Goal: Find specific page/section: Find specific page/section

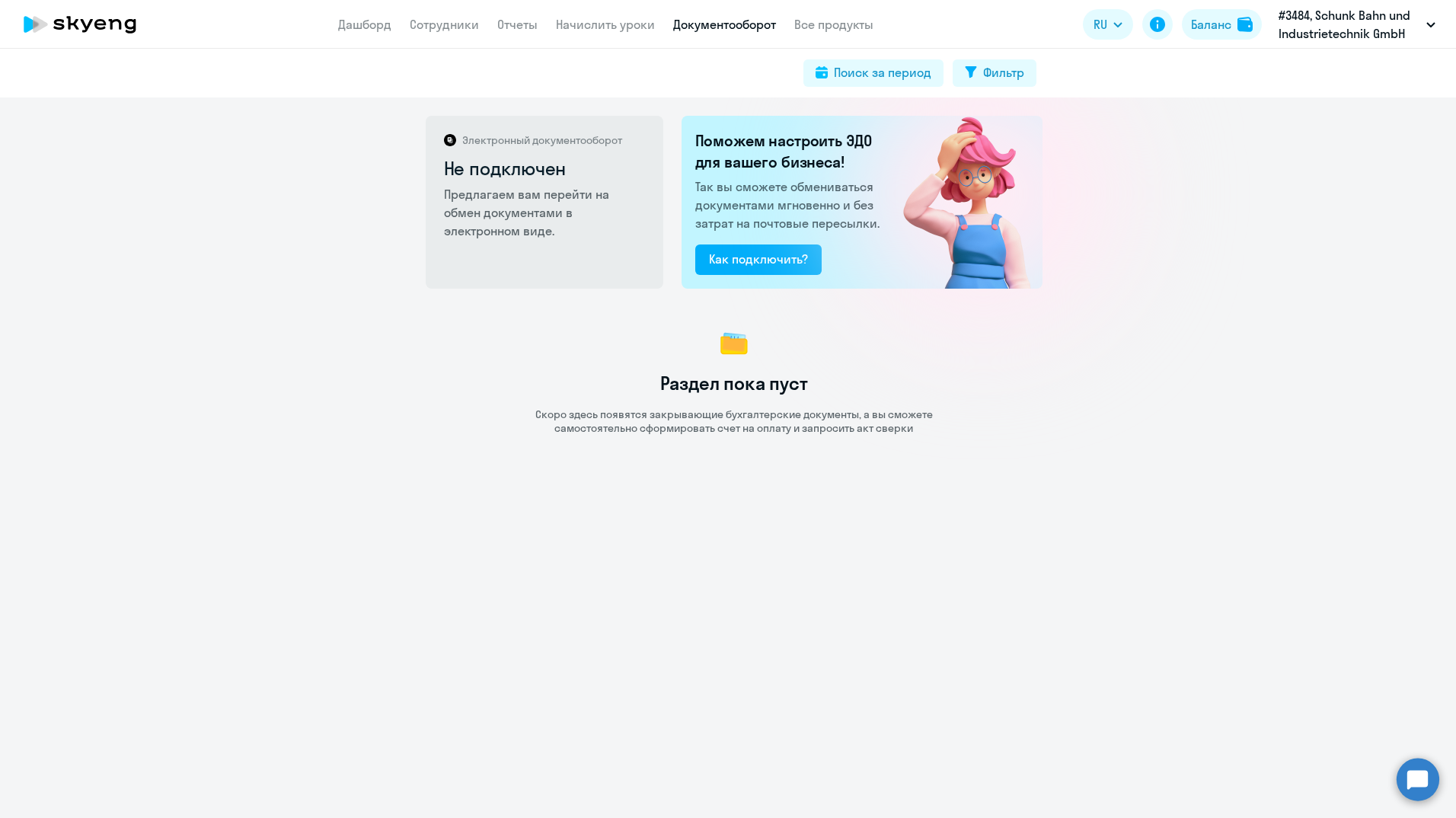
click at [1422, 776] on circle at bounding box center [1418, 779] width 43 height 43
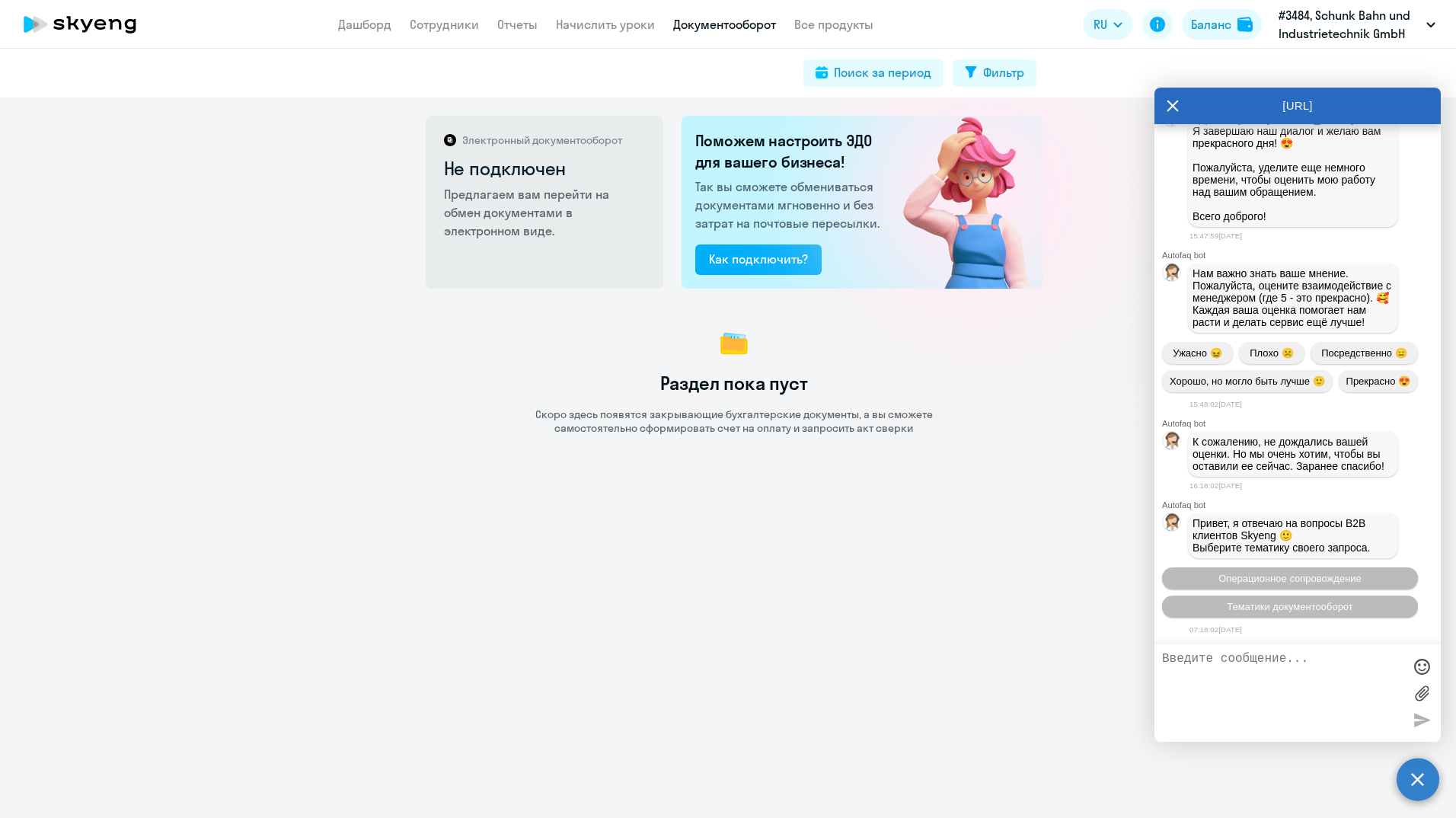
scroll to position [7494, 0]
click at [353, 19] on link "Дашборд" at bounding box center [365, 24] width 53 height 15
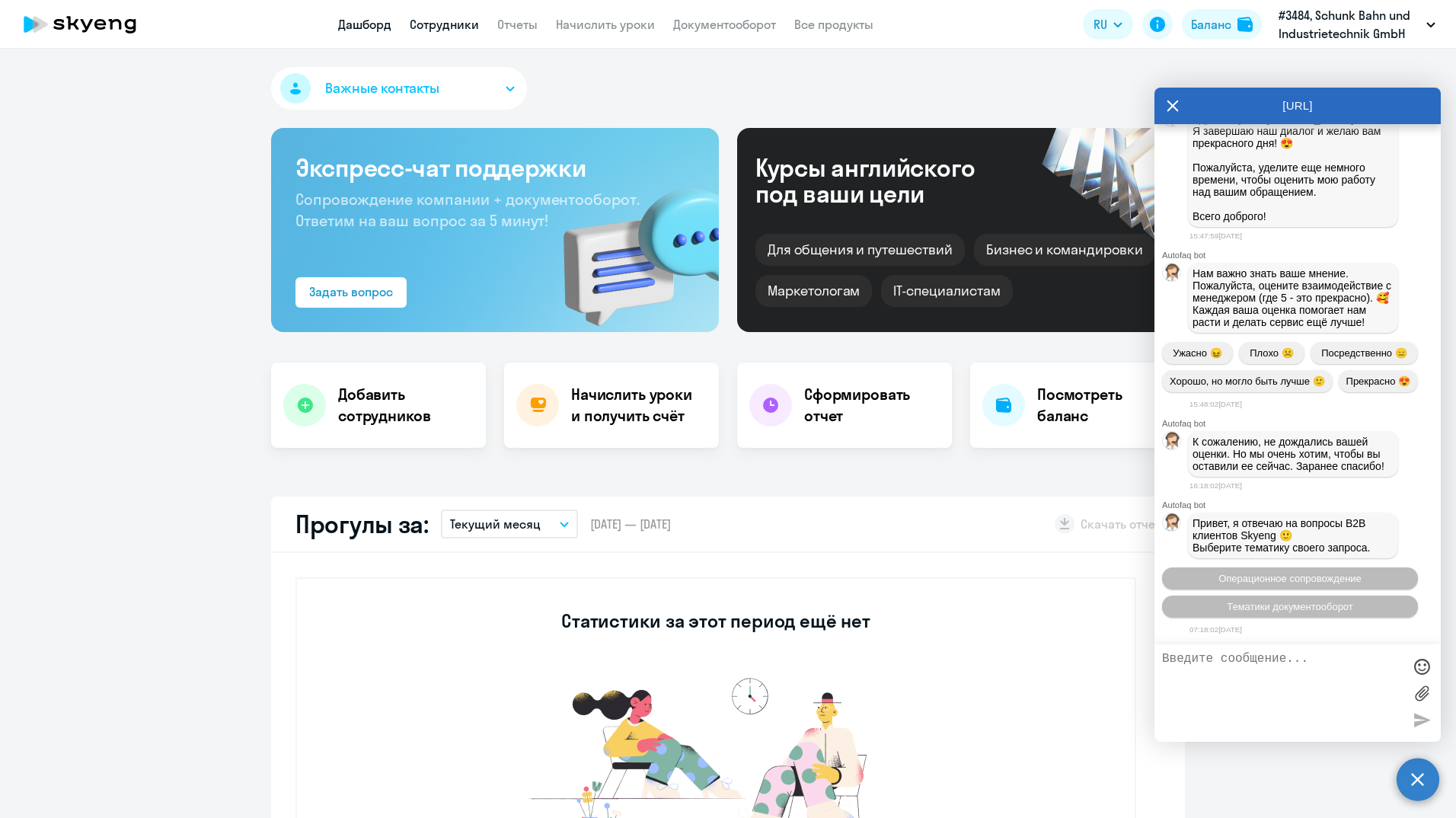
click at [448, 25] on link "Сотрудники" at bounding box center [444, 24] width 70 height 15
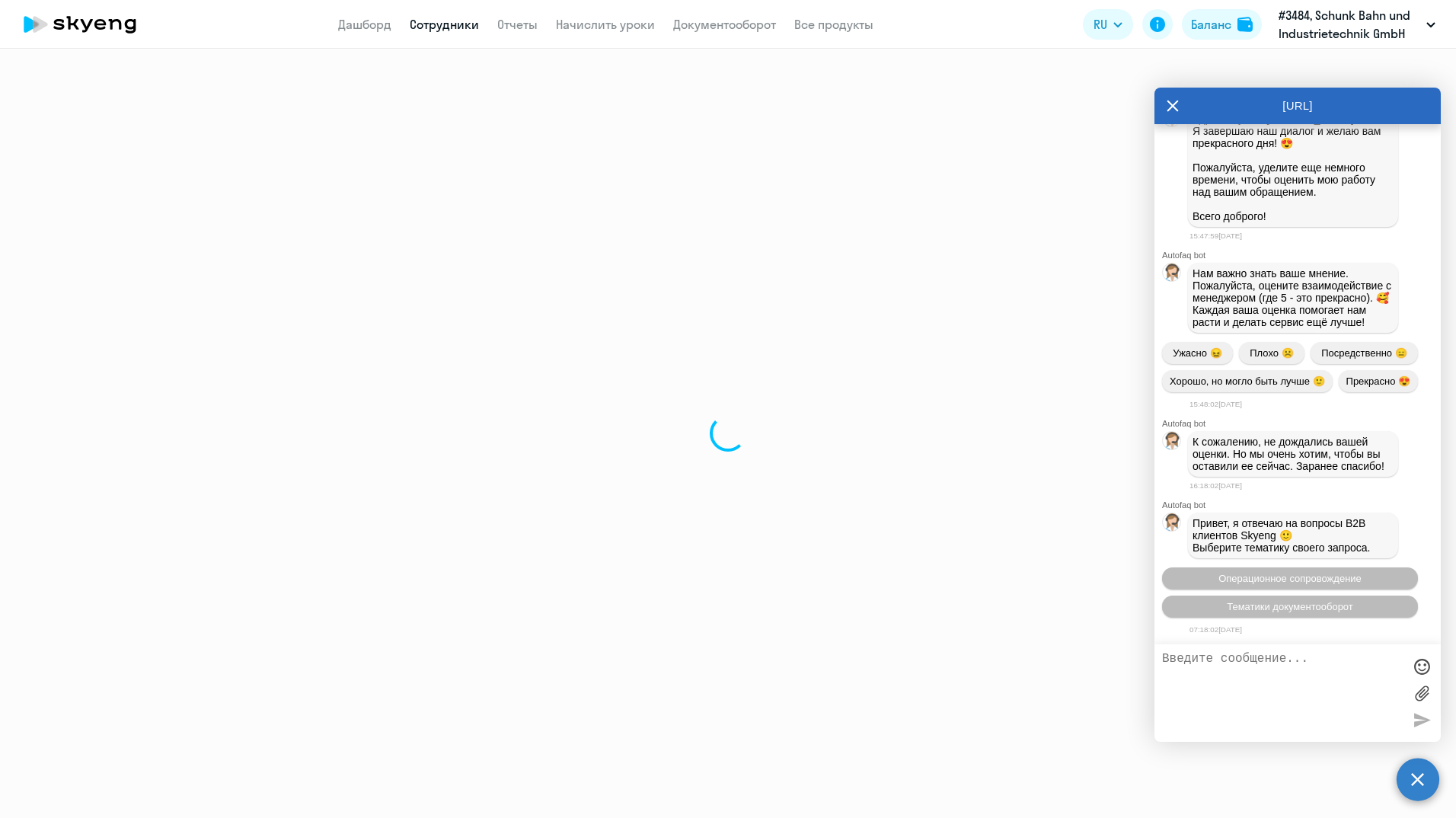
select select "30"
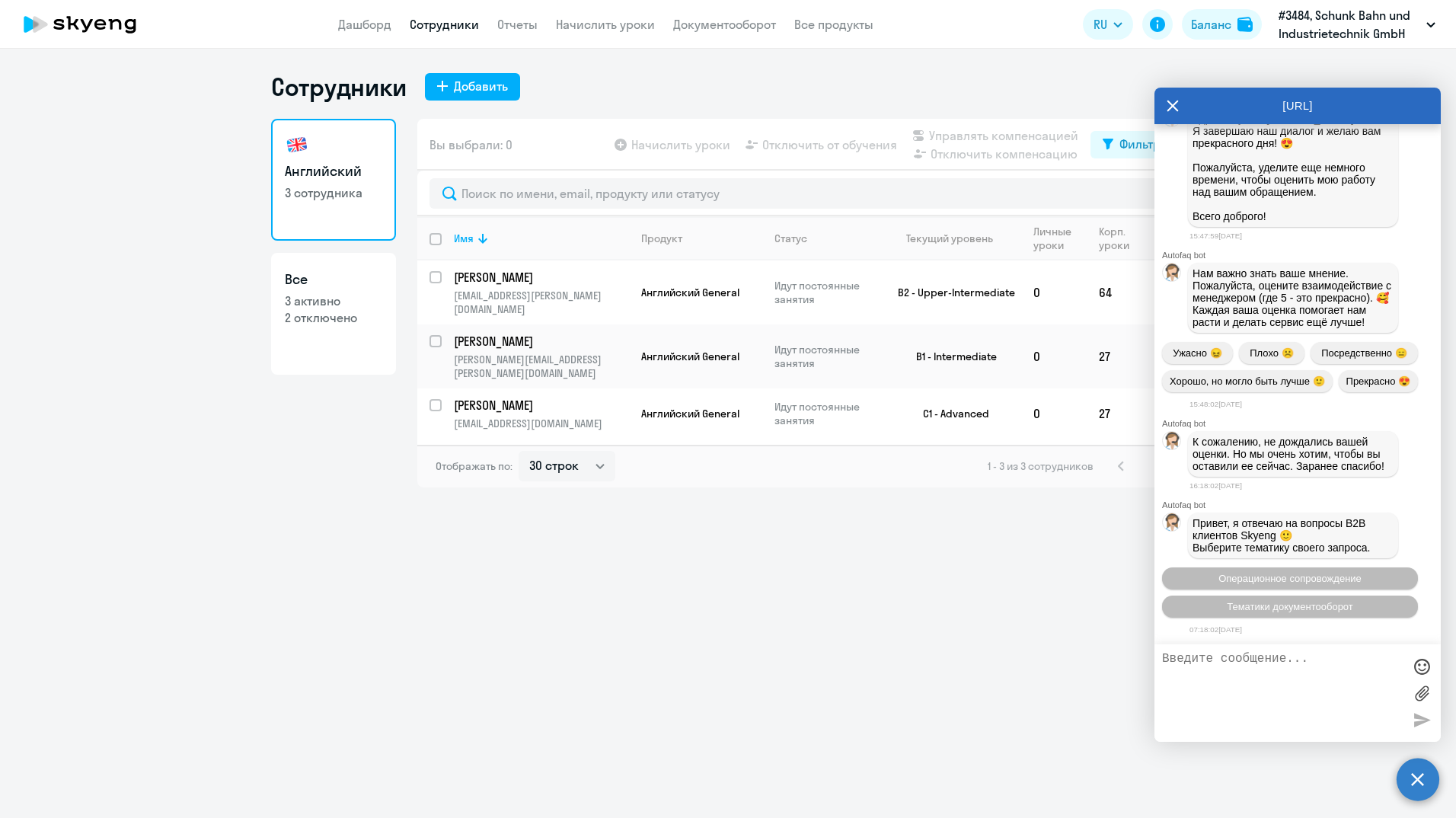
click at [1167, 107] on icon at bounding box center [1173, 106] width 12 height 37
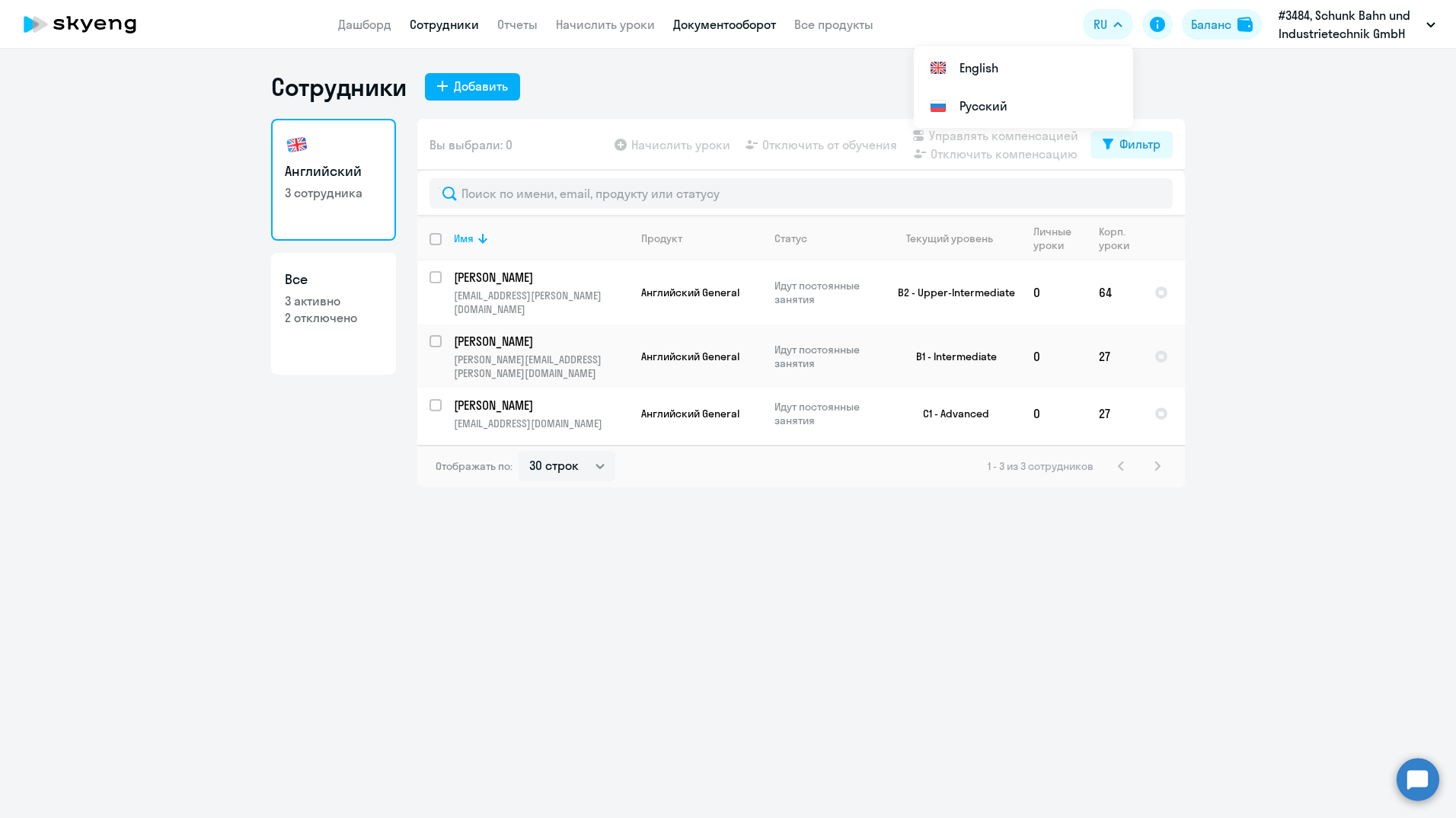
click at [717, 29] on link "Документооборот" at bounding box center [725, 24] width 103 height 15
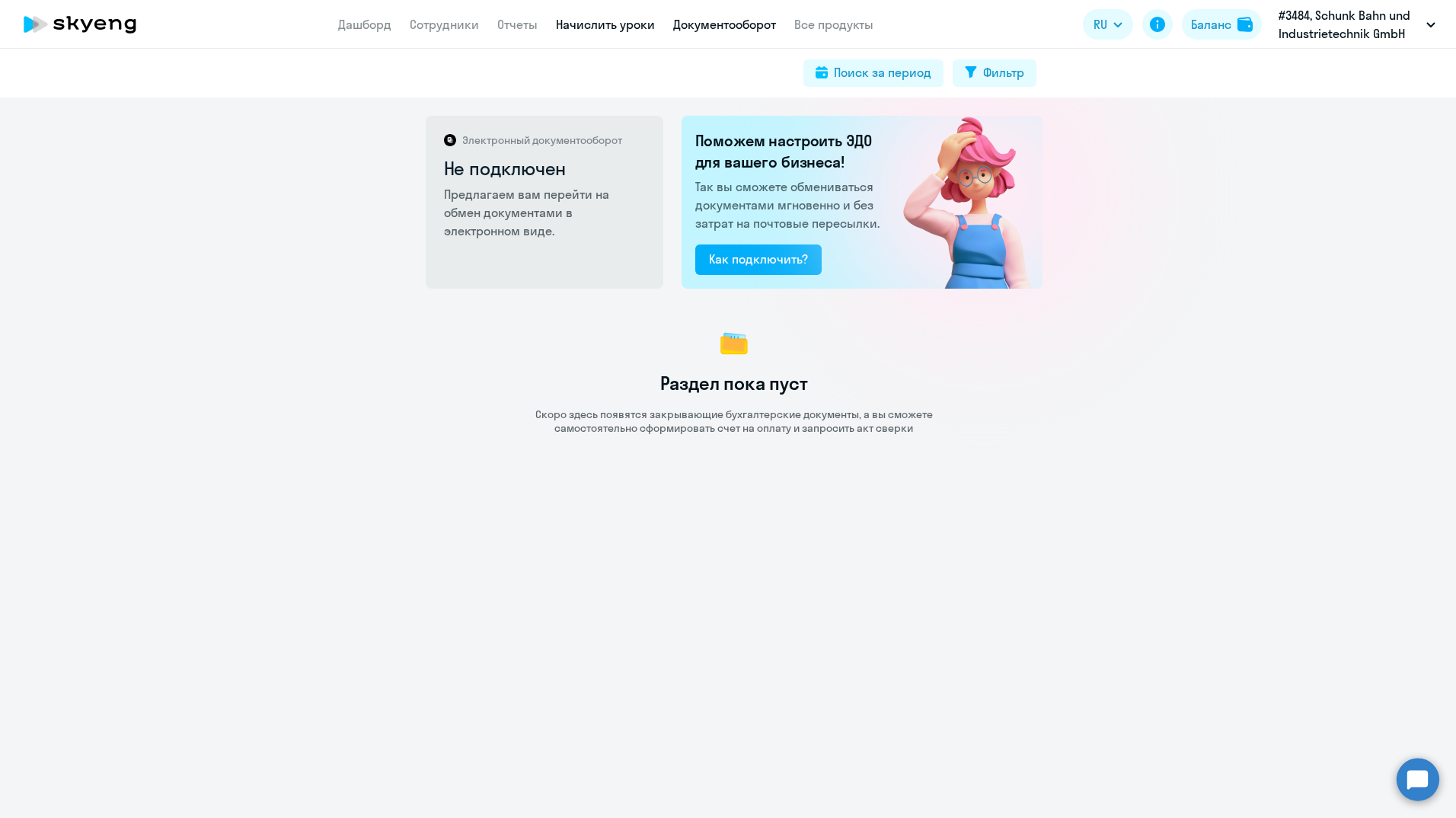
click at [593, 23] on link "Начислить уроки" at bounding box center [605, 24] width 99 height 15
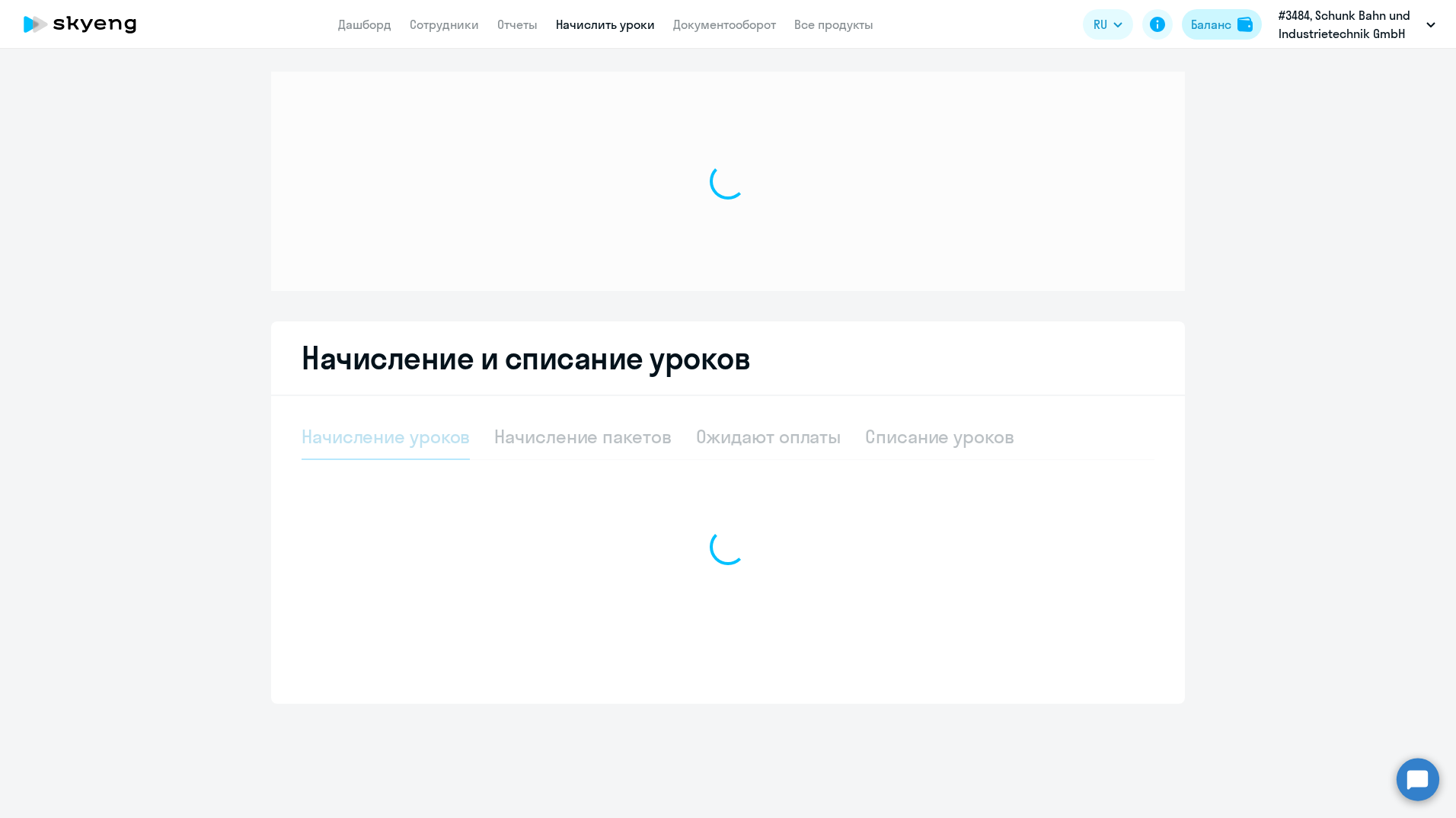
select select "10"
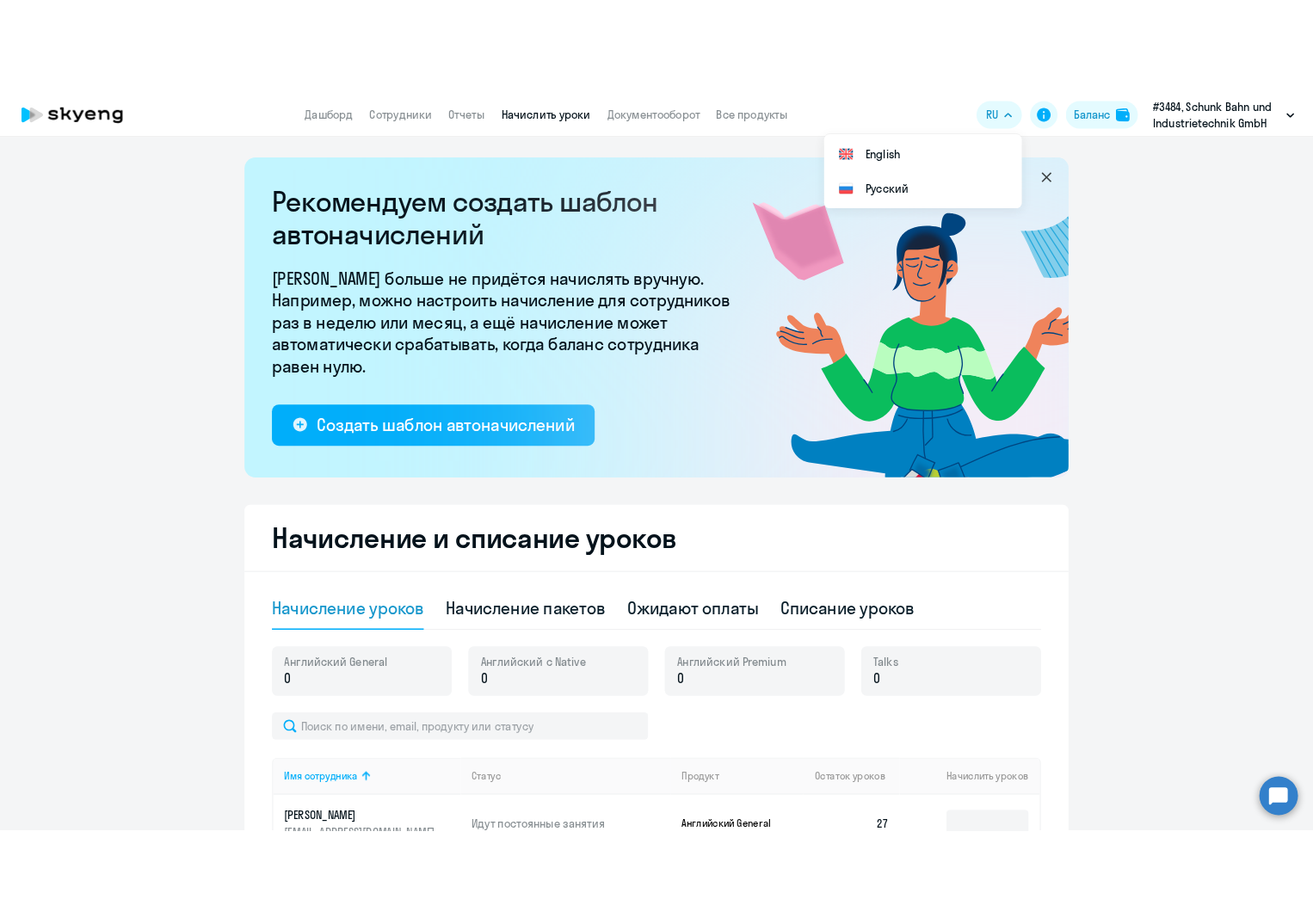
scroll to position [373, 0]
